Goal: Find specific page/section: Find specific page/section

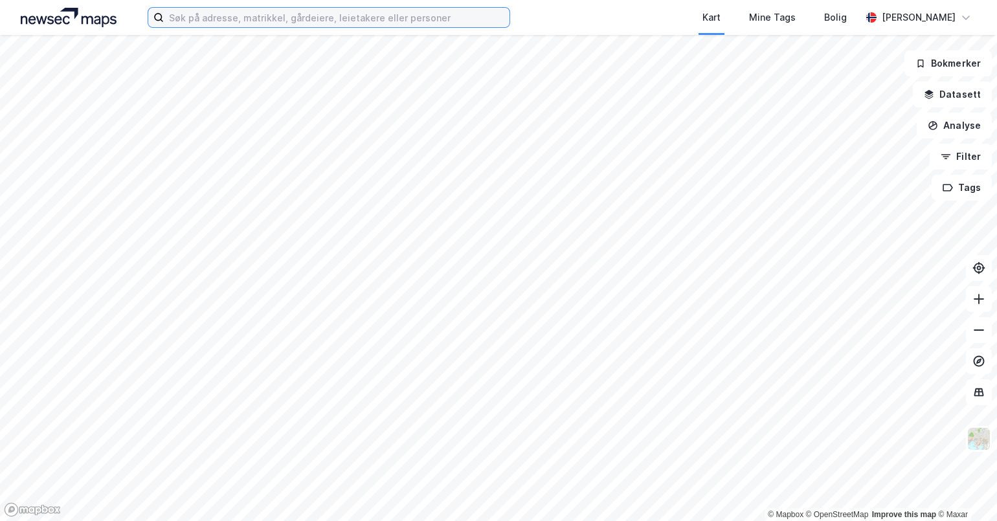
click at [285, 16] on input at bounding box center [337, 17] width 346 height 19
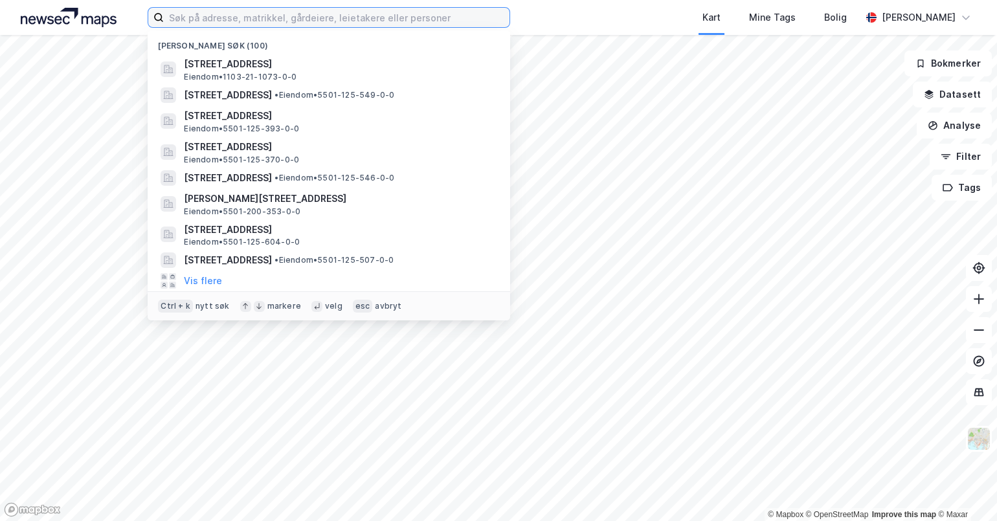
paste input "[STREET_ADDRESS]"
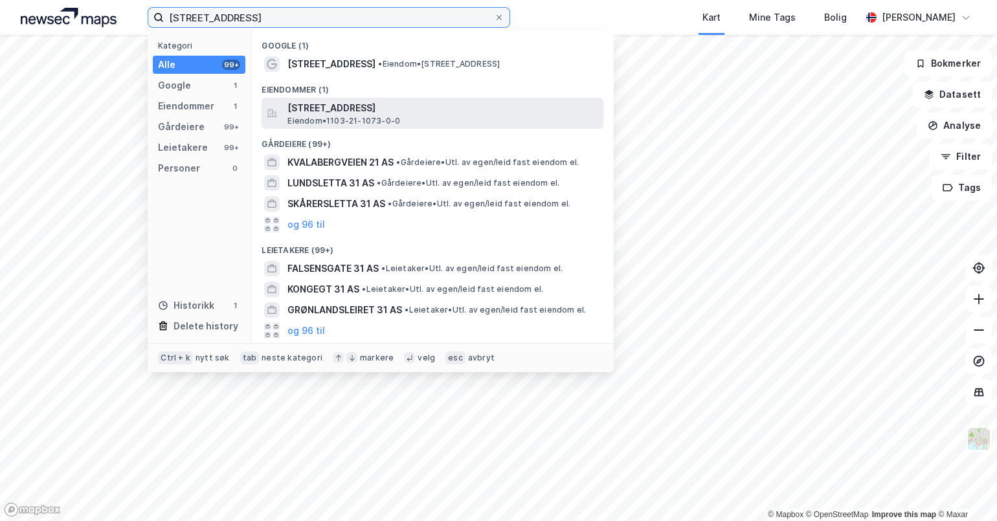
type input "[STREET_ADDRESS]"
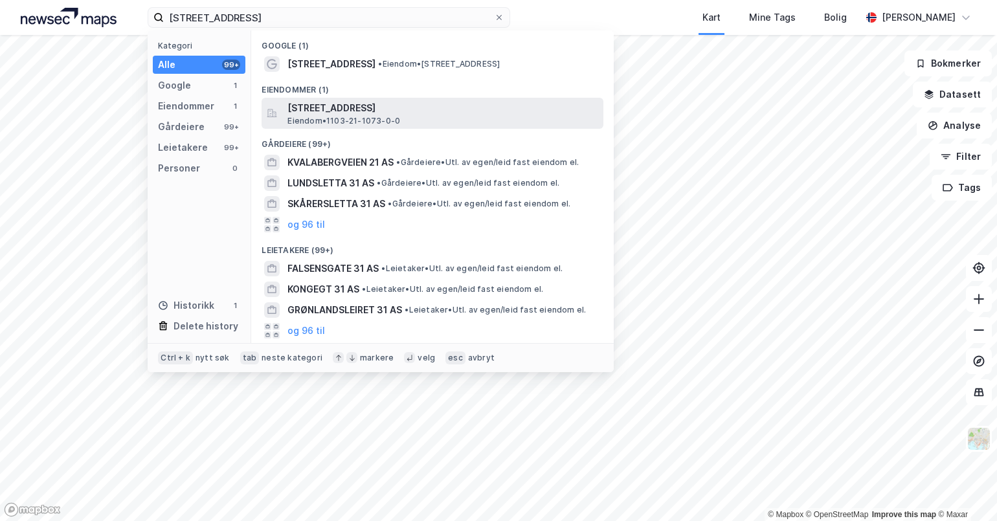
click at [387, 108] on span "[STREET_ADDRESS]" at bounding box center [443, 108] width 311 height 16
